Goal: Task Accomplishment & Management: Use online tool/utility

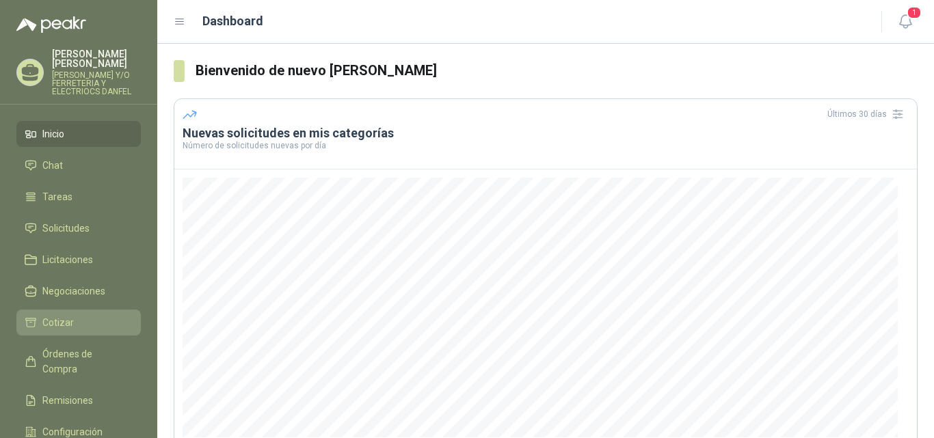
click at [61, 317] on span "Cotizar" at bounding box center [57, 322] width 31 height 15
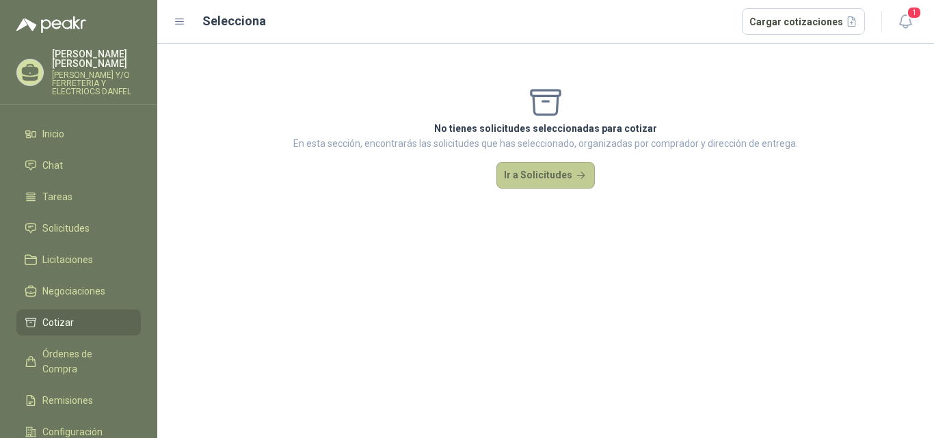
click at [576, 180] on button "Ir a Solicitudes" at bounding box center [545, 175] width 98 height 27
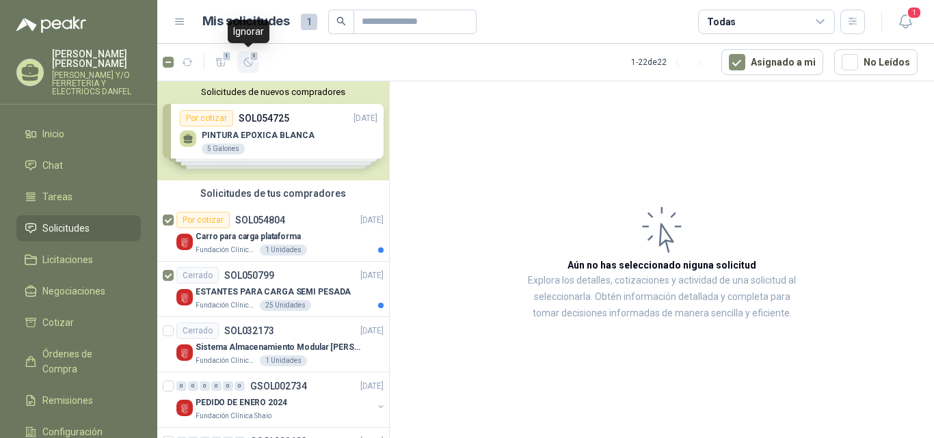
click at [249, 65] on icon "button" at bounding box center [249, 63] width 12 height 12
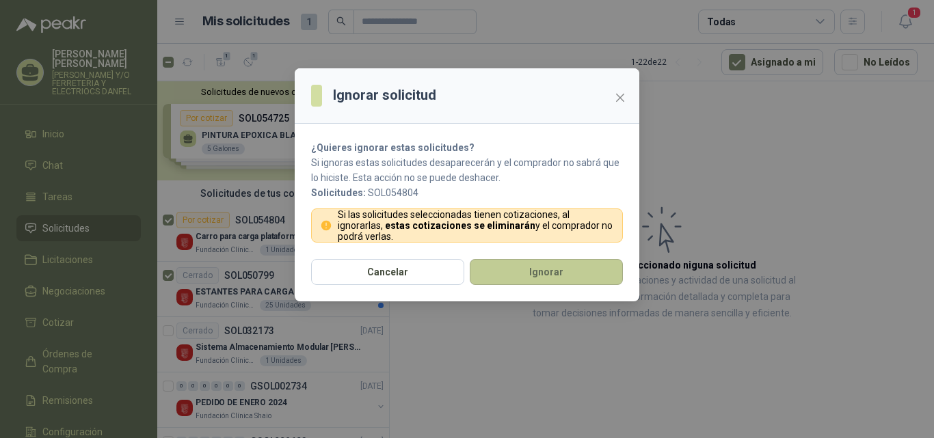
click at [537, 281] on button "Ignorar" at bounding box center [546, 272] width 153 height 26
